Goal: Task Accomplishment & Management: Use online tool/utility

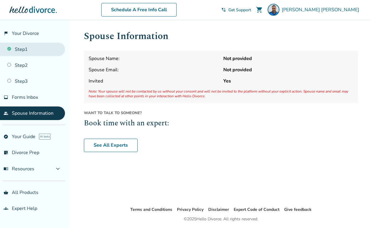
click at [29, 48] on link "Step 1" at bounding box center [32, 50] width 65 height 14
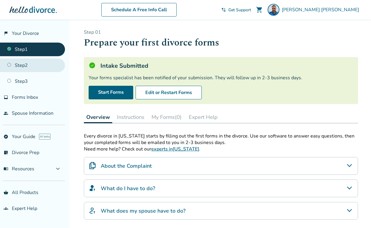
click at [20, 68] on link "Step 2" at bounding box center [32, 66] width 65 height 14
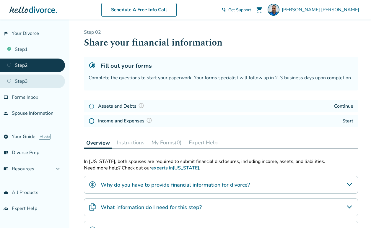
click at [20, 81] on link "Step 3" at bounding box center [32, 82] width 65 height 14
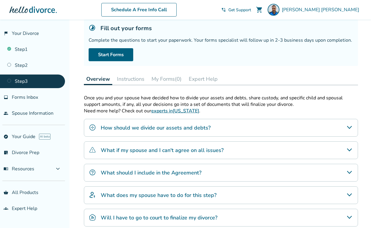
scroll to position [92, 0]
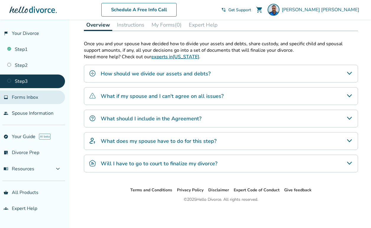
click at [17, 99] on span "Forms Inbox" at bounding box center [25, 97] width 26 height 7
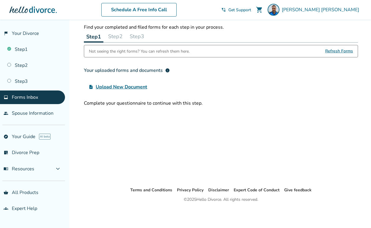
click at [130, 87] on span "Upload New Document" at bounding box center [121, 86] width 51 height 7
click at [0, 0] on input "upload_file Upload New Document" at bounding box center [0, 0] width 0 height 0
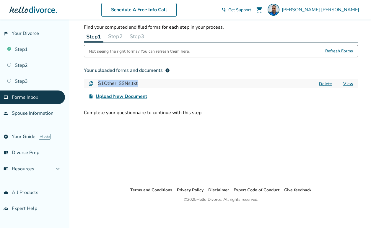
drag, startPoint x: 139, startPoint y: 83, endPoint x: 98, endPoint y: 82, distance: 40.8
click at [98, 82] on div "S1Other_SSNs.txt Delete View" at bounding box center [221, 83] width 274 height 9
copy h4 "S1Other_SSNs.txt"
click at [125, 134] on div "Forms Inbox Find your completed and filed forms for each step in your process. …" at bounding box center [221, 93] width 284 height 187
